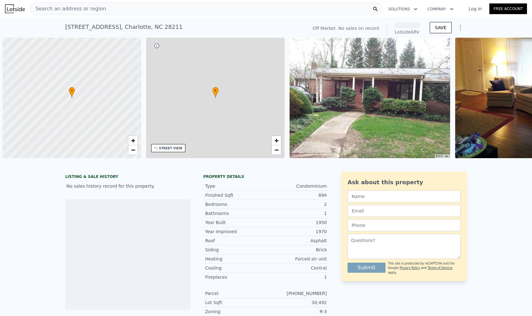
scroll to position [0, 3]
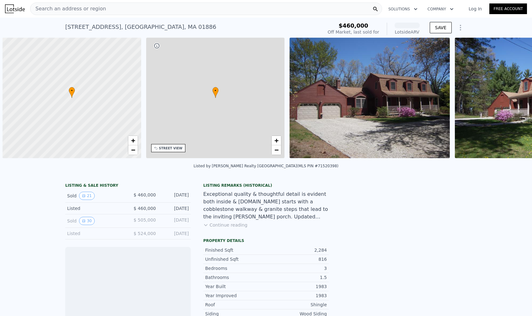
scroll to position [0, 3]
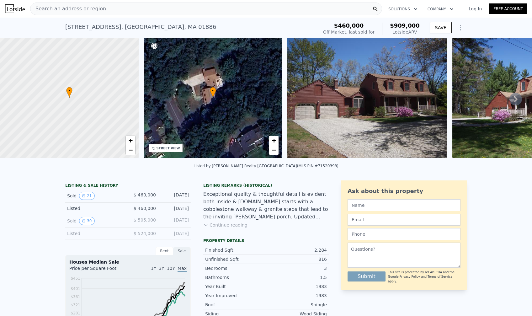
click at [323, 83] on img at bounding box center [367, 98] width 160 height 121
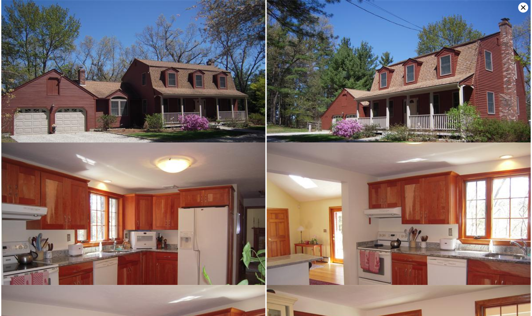
click at [135, 98] on img at bounding box center [133, 99] width 264 height 199
click at [145, 88] on img at bounding box center [133, 99] width 264 height 199
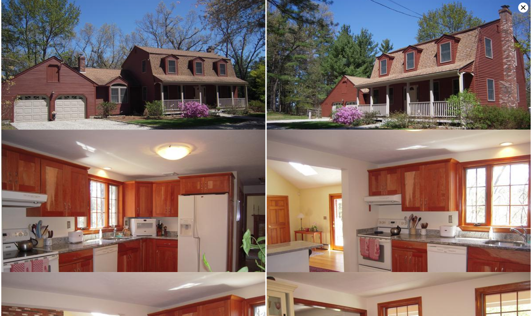
scroll to position [0, 0]
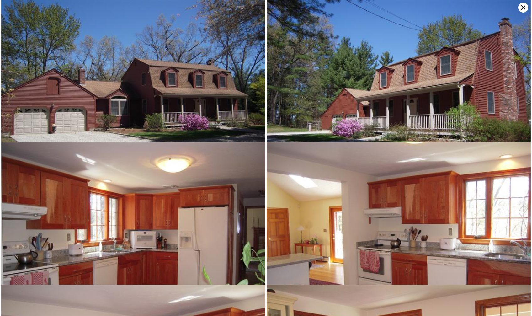
click at [396, 60] on img at bounding box center [399, 99] width 264 height 199
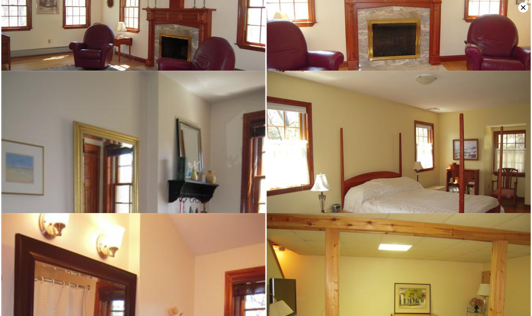
scroll to position [855, 0]
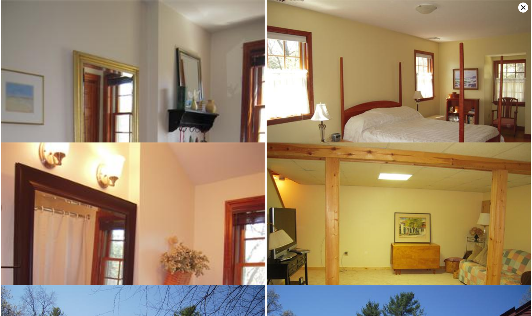
click at [215, 94] on img at bounding box center [133, 176] width 264 height 353
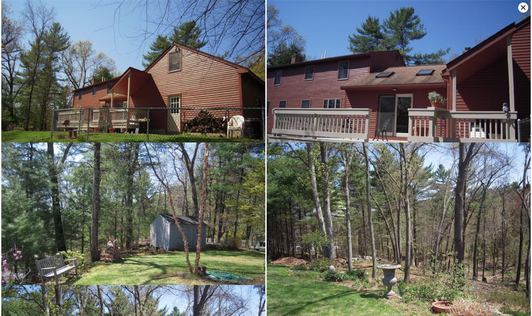
scroll to position [1140, 0]
click at [523, 6] on icon at bounding box center [523, 8] width 10 height 10
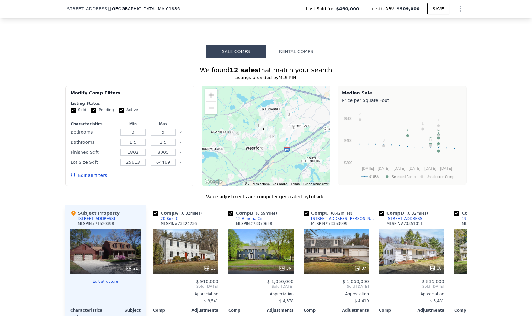
scroll to position [597, 0]
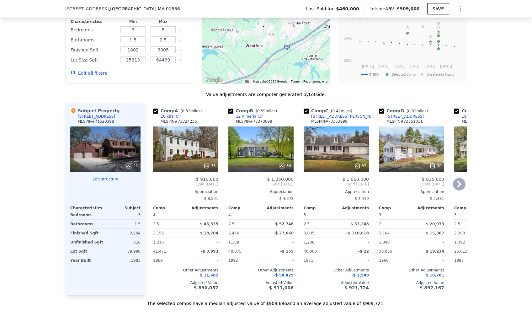
click at [455, 187] on icon at bounding box center [459, 184] width 13 height 13
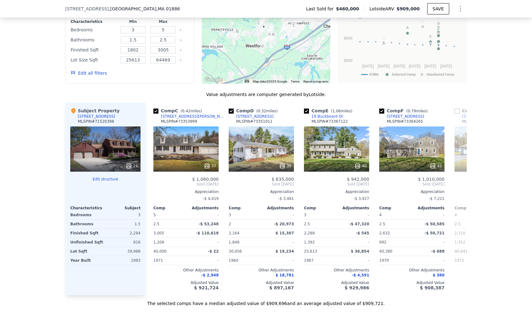
scroll to position [0, 151]
click at [454, 186] on icon at bounding box center [459, 184] width 13 height 13
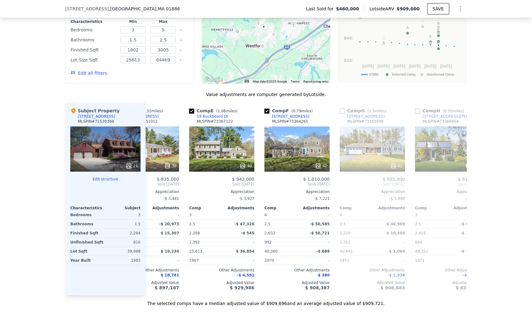
scroll to position [0, 301]
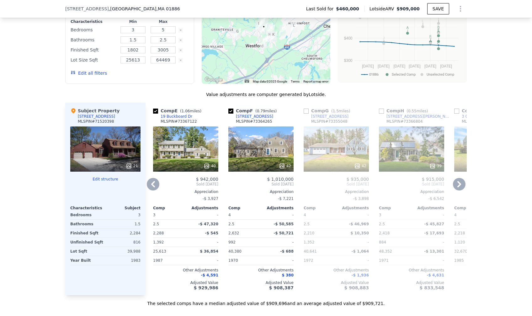
click at [455, 186] on icon at bounding box center [459, 184] width 13 height 13
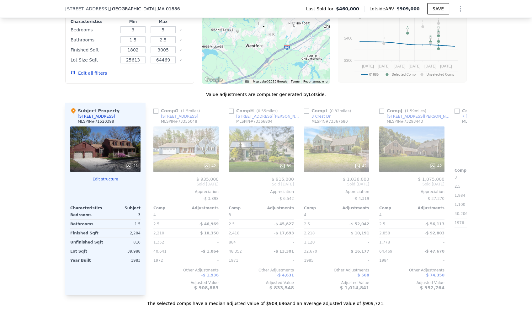
scroll to position [0, 452]
click at [456, 187] on icon at bounding box center [459, 184] width 13 height 13
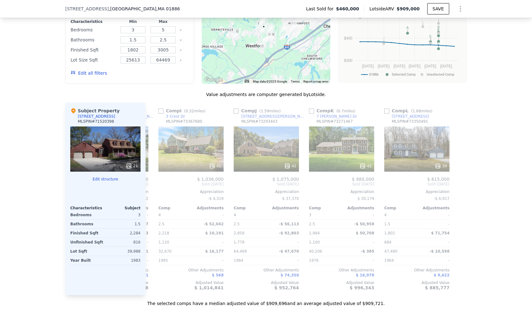
scroll to position [0, 598]
click at [515, 172] on div "We found 12 sales that match your search Listings provided by MLS PIN . Filters…" at bounding box center [266, 131] width 532 height 351
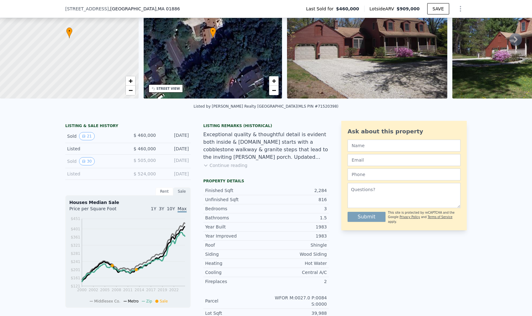
scroll to position [53, 0]
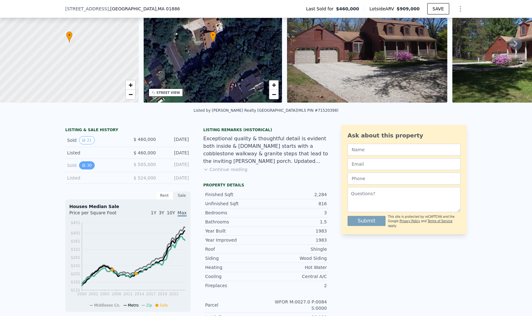
click at [85, 169] on button "30" at bounding box center [86, 165] width 15 height 8
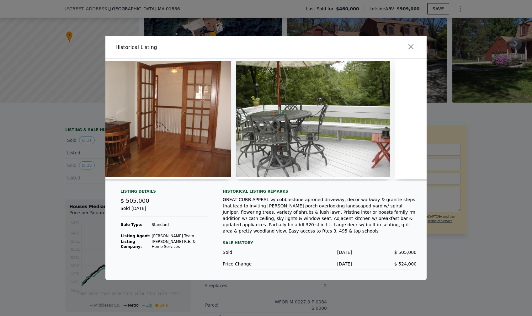
scroll to position [0, 3487]
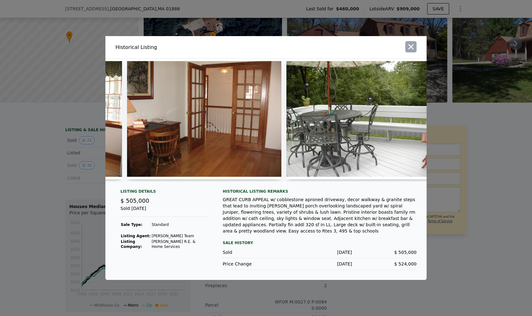
click at [408, 46] on icon "button" at bounding box center [411, 46] width 9 height 9
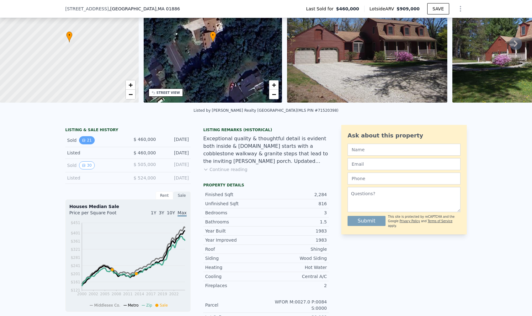
click at [84, 144] on button "21" at bounding box center [86, 140] width 15 height 8
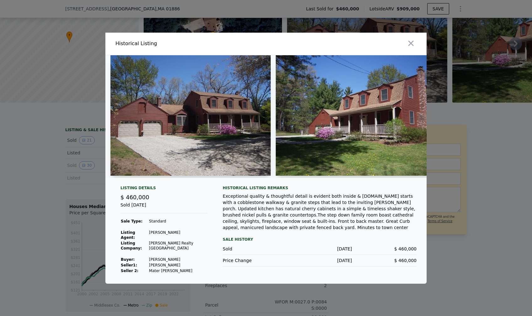
drag, startPoint x: 134, startPoint y: 182, endPoint x: 145, endPoint y: 180, distance: 10.6
click at [151, 182] on div at bounding box center [265, 119] width 321 height 128
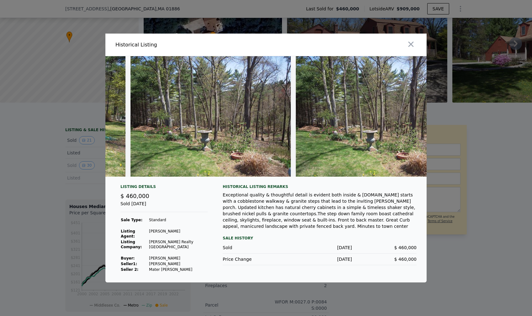
scroll to position [0, 2983]
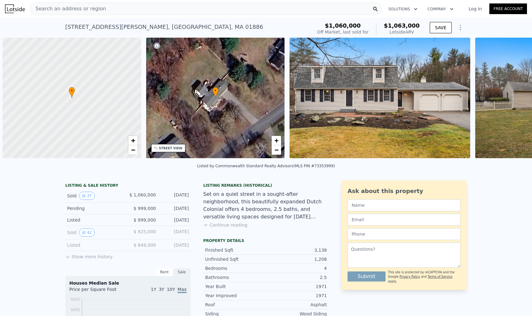
scroll to position [0, 3]
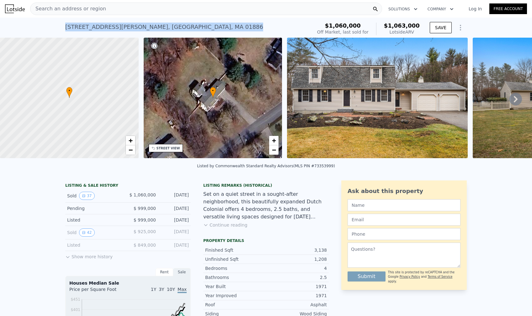
drag, startPoint x: 187, startPoint y: 25, endPoint x: 60, endPoint y: 29, distance: 127.5
click at [60, 29] on div "12 Douglas Rd , Middlesex County , MA 01886 Sold Jun 2025 for $1.060m (~ARV $1.…" at bounding box center [266, 28] width 532 height 20
copy div "12 Douglas Rd , Middlesex County , MA 01886"
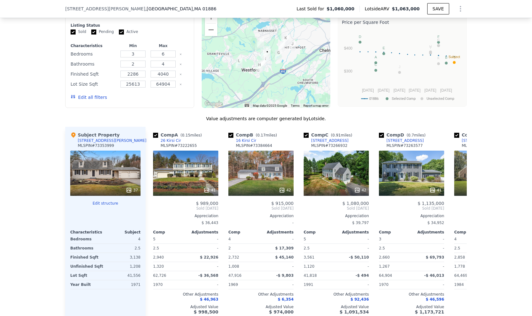
scroll to position [602, 0]
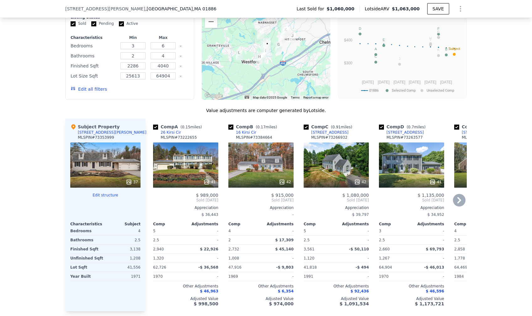
click at [458, 203] on icon at bounding box center [460, 200] width 4 height 6
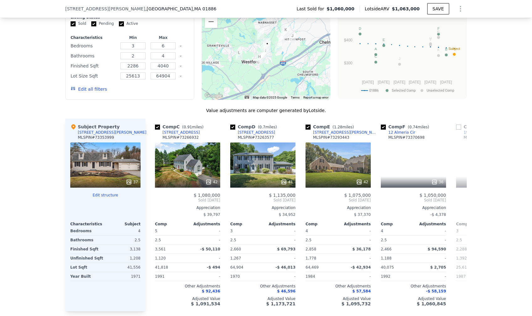
scroll to position [0, 151]
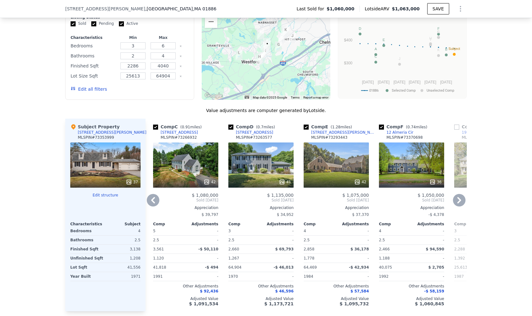
click at [458, 203] on icon at bounding box center [460, 200] width 4 height 6
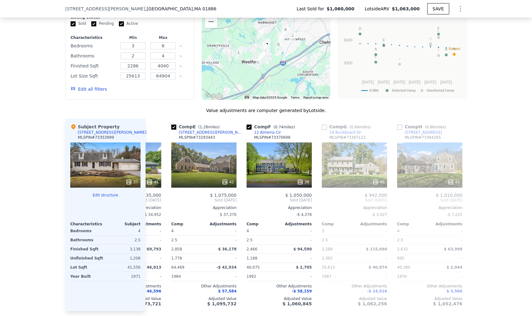
scroll to position [0, 301]
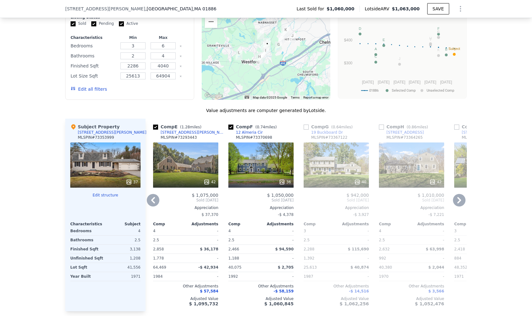
click at [459, 206] on icon at bounding box center [459, 200] width 13 height 13
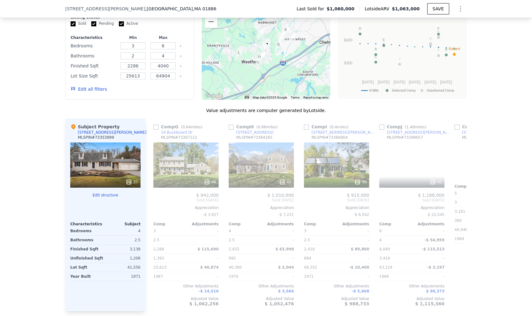
scroll to position [0, 452]
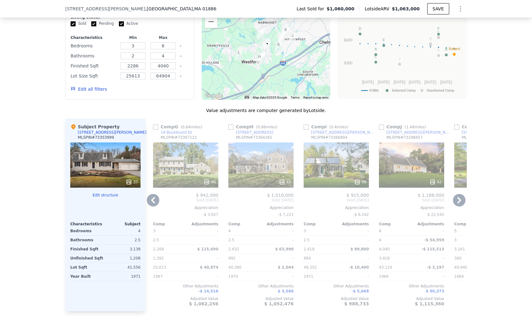
click at [459, 206] on icon at bounding box center [459, 200] width 13 height 13
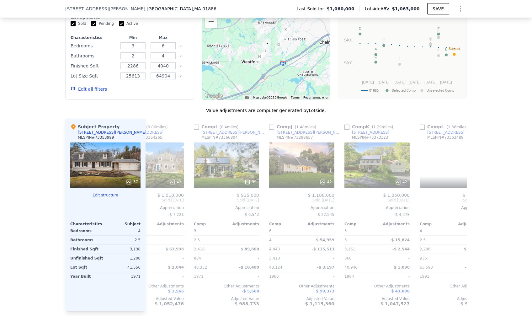
scroll to position [0, 598]
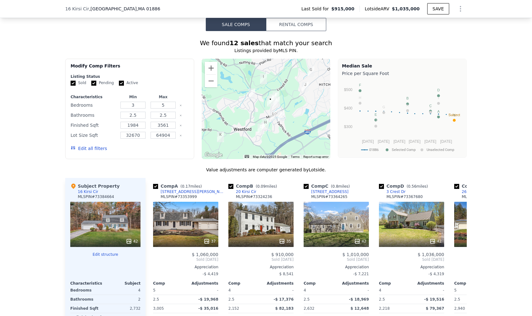
scroll to position [643, 0]
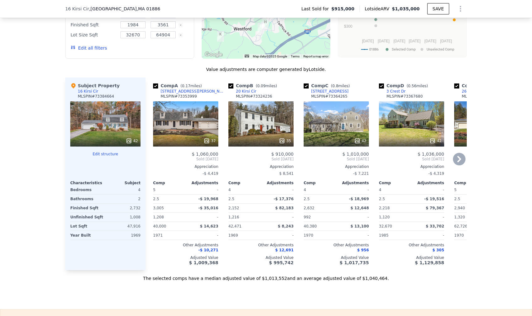
click at [458, 162] on icon at bounding box center [460, 159] width 4 height 6
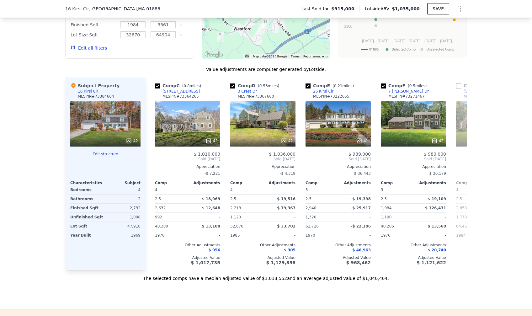
scroll to position [0, 151]
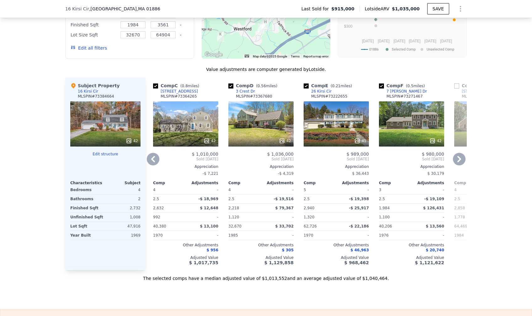
click at [456, 164] on icon at bounding box center [459, 159] width 13 height 13
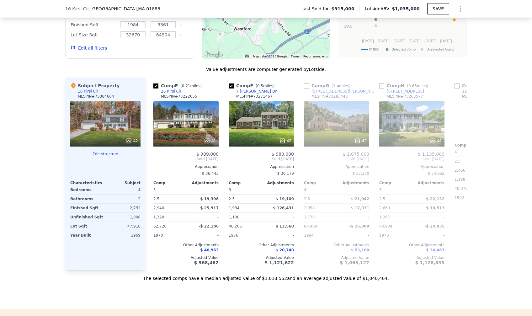
scroll to position [0, 301]
click at [457, 163] on icon at bounding box center [459, 159] width 13 height 13
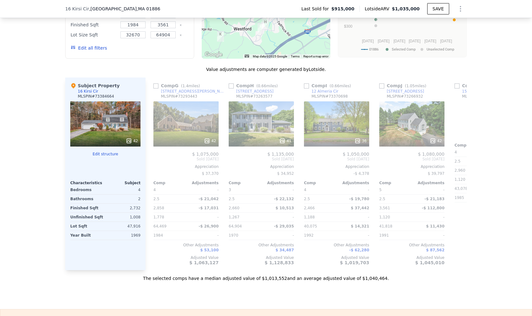
scroll to position [0, 452]
click at [458, 164] on icon at bounding box center [459, 159] width 13 height 13
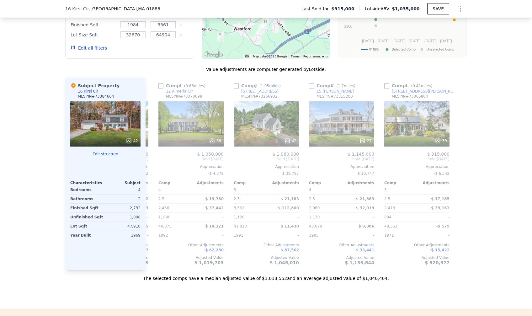
scroll to position [0, 598]
click at [479, 58] on div "We found 12 sales that match your search Listings provided by MLS PIN . Filters…" at bounding box center [266, 106] width 532 height 351
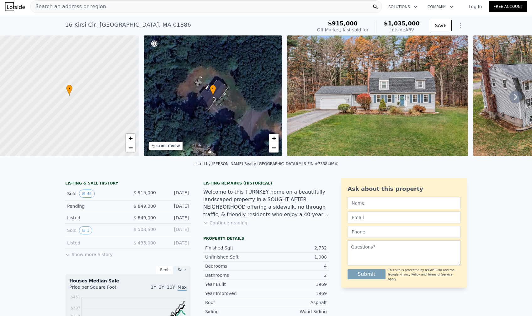
scroll to position [0, 0]
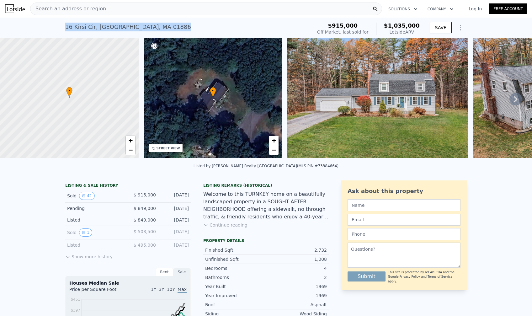
drag, startPoint x: 175, startPoint y: 24, endPoint x: 60, endPoint y: 27, distance: 114.9
click at [60, 27] on div "16 Kirsi Cir , Middlesex County , MA 01886 Sold Jul 2025 for $915k (~ARV $1.035…" at bounding box center [266, 28] width 532 height 20
copy div "16 Kirsi Cir , Middlesex County , MA 01886"
click at [419, 99] on img at bounding box center [377, 98] width 181 height 121
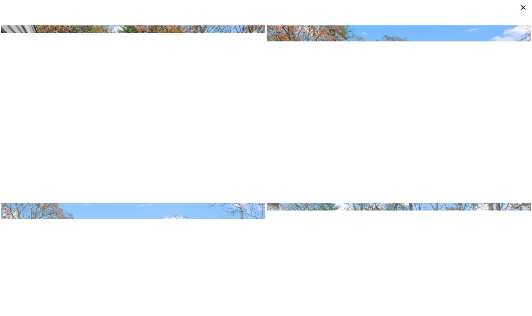
scroll to position [2111, 0]
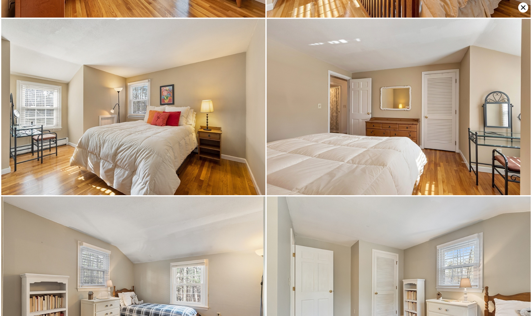
click at [423, 110] on img at bounding box center [399, 107] width 264 height 176
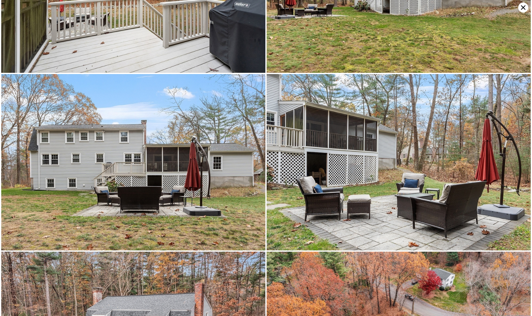
scroll to position [2991, 0]
